Goal: Find specific page/section: Find specific page/section

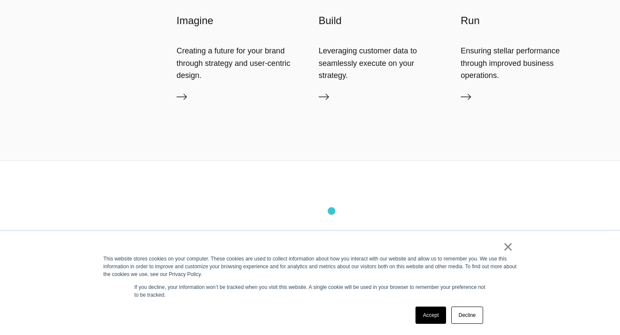
scroll to position [2265, 0]
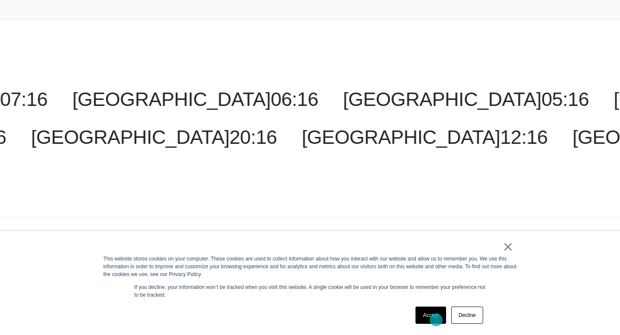
click at [435, 318] on link "Accept" at bounding box center [430, 314] width 31 height 17
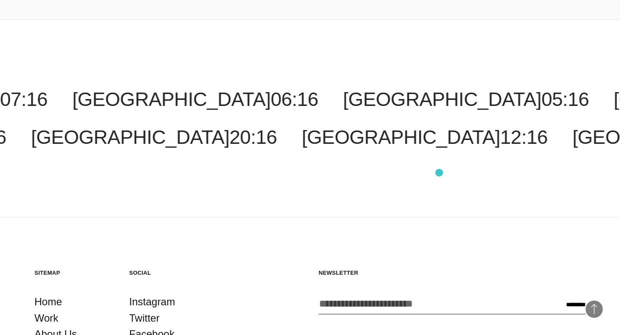
scroll to position [2434, 0]
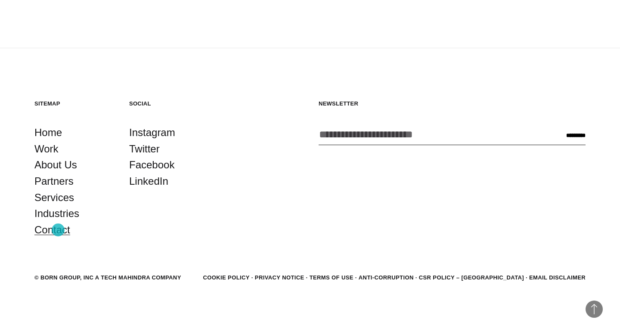
click at [58, 230] on link "Contact" at bounding box center [52, 230] width 36 height 16
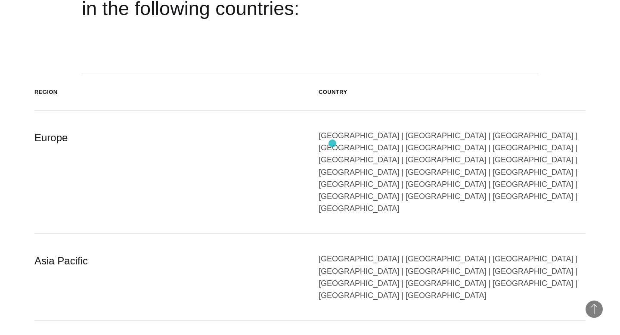
scroll to position [1460, 0]
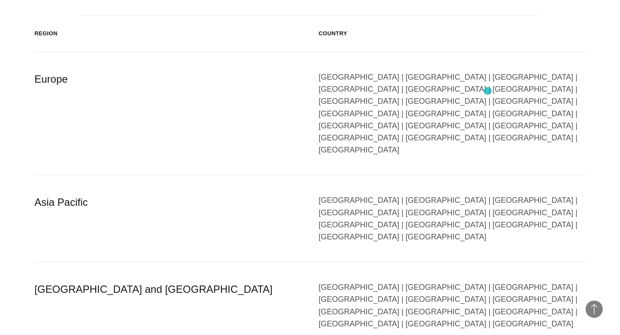
click at [487, 91] on div "[GEOGRAPHIC_DATA] | [GEOGRAPHIC_DATA] | [GEOGRAPHIC_DATA] | [GEOGRAPHIC_DATA] |…" at bounding box center [451, 113] width 267 height 85
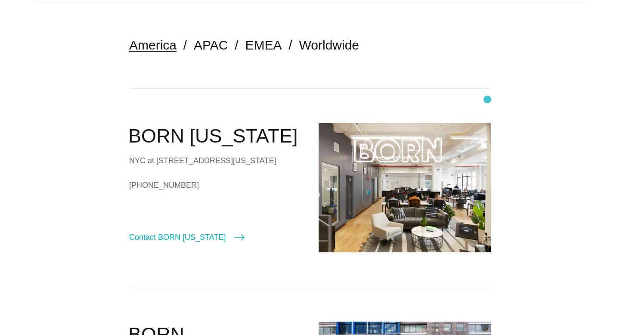
scroll to position [0, 0]
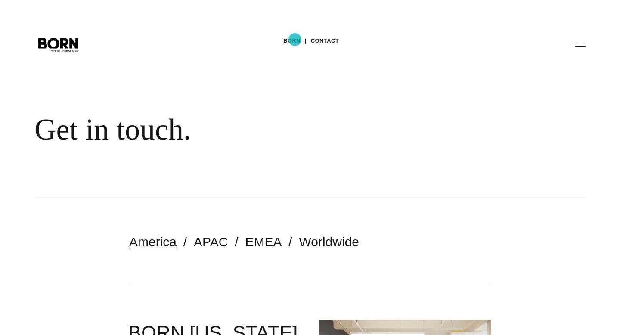
click at [295, 40] on link "BORN" at bounding box center [291, 40] width 17 height 13
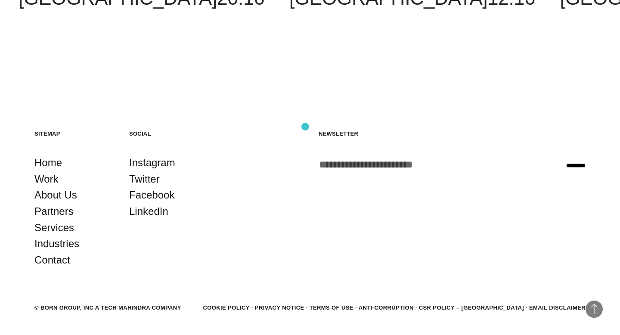
scroll to position [2434, 0]
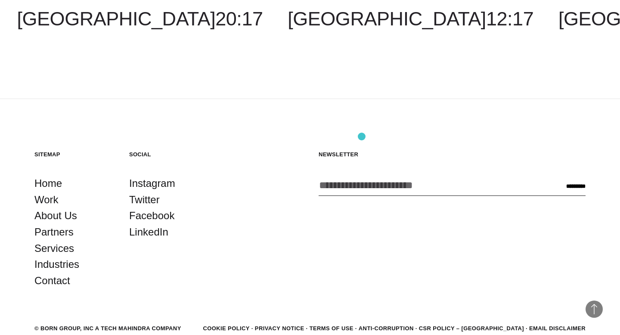
scroll to position [2434, 0]
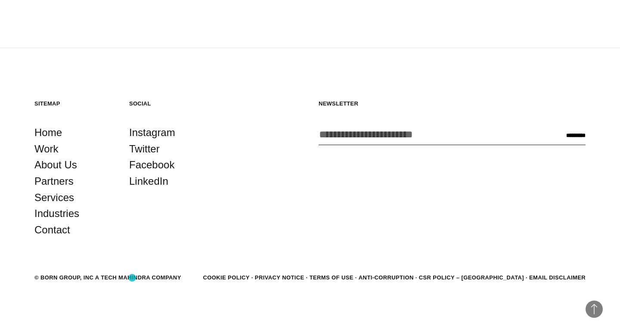
click at [132, 277] on div "© BORN GROUP, INC A Tech Mahindra Company" at bounding box center [107, 277] width 147 height 9
click at [59, 151] on li "Work" at bounding box center [72, 149] width 77 height 16
click at [51, 151] on link "Work" at bounding box center [46, 149] width 24 height 16
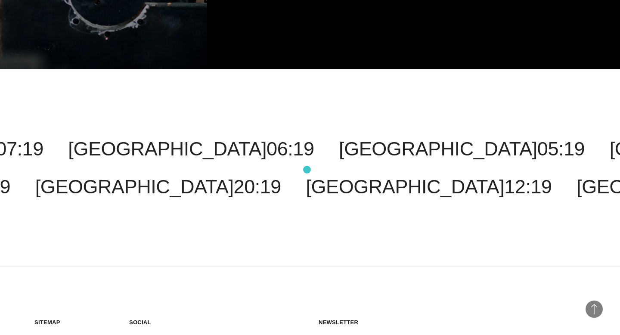
scroll to position [2617, 0]
